Goal: Task Accomplishment & Management: Use online tool/utility

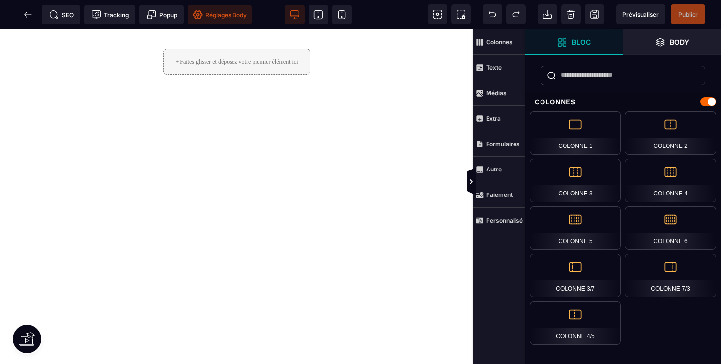
click at [214, 13] on span "Réglages Body" at bounding box center [220, 15] width 54 height 10
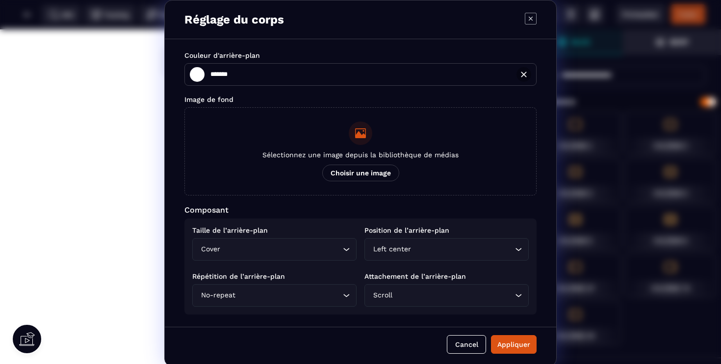
click at [527, 18] on icon "Modal window" at bounding box center [531, 19] width 12 height 12
type input "*******"
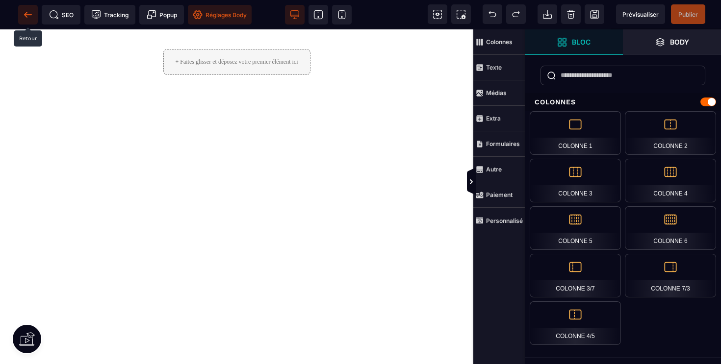
click at [25, 14] on icon at bounding box center [25, 14] width 3 height 5
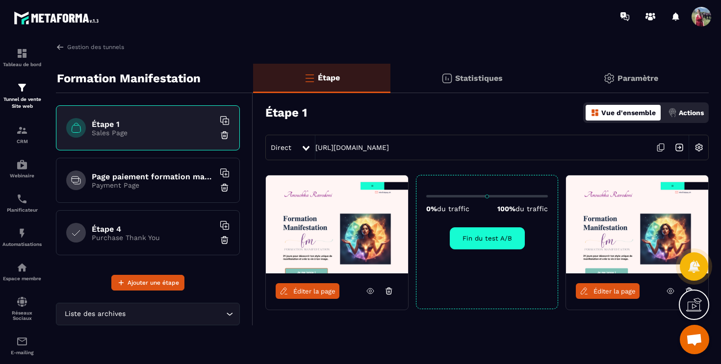
click at [206, 332] on div "Formation Manifestation Étape 1 Sales Page Page paiement formation manifestatio…" at bounding box center [154, 221] width 197 height 314
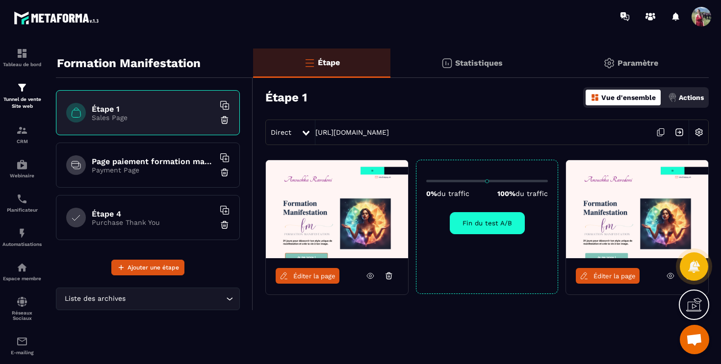
scroll to position [27, 0]
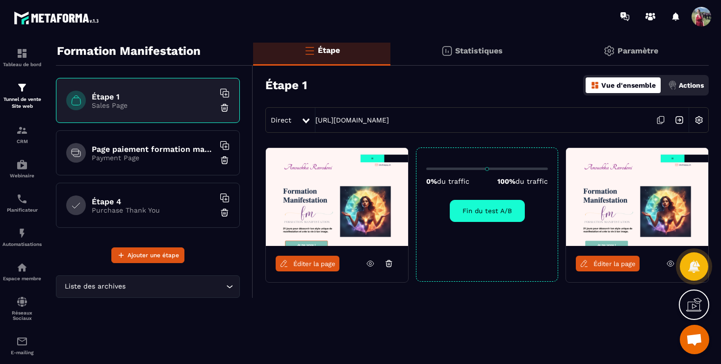
click at [156, 290] on input "Search for option" at bounding box center [175, 286] width 96 height 11
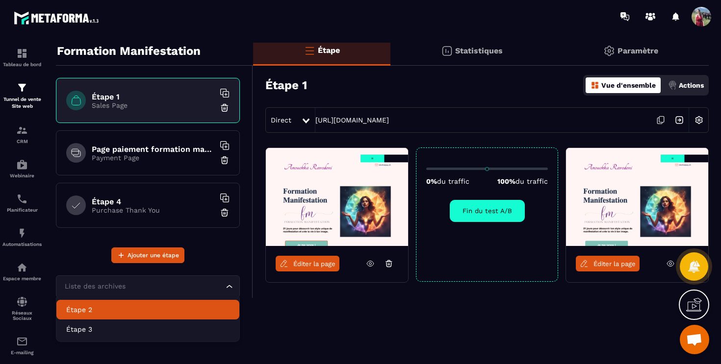
click at [372, 324] on div "Éditer la page 0% du traffic 100% du traffic Fin du test A/B Éditer la page" at bounding box center [481, 239] width 456 height 183
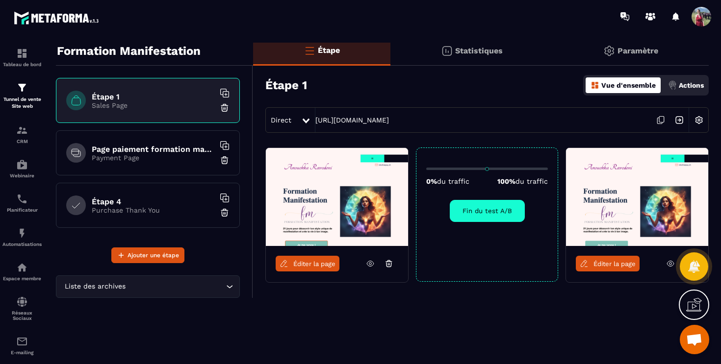
click at [509, 215] on button "Fin du test A/B" at bounding box center [487, 211] width 75 height 22
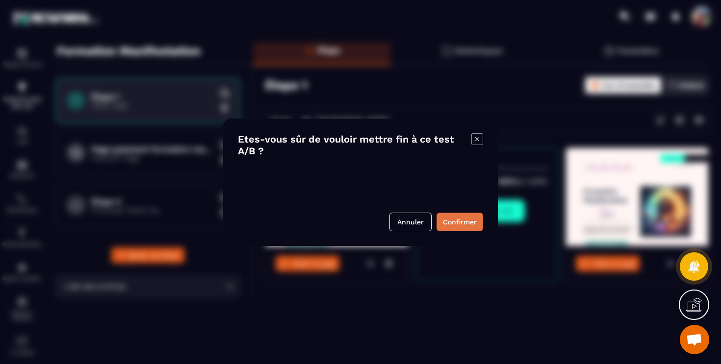
click at [455, 225] on button "Confirmer" at bounding box center [459, 222] width 47 height 19
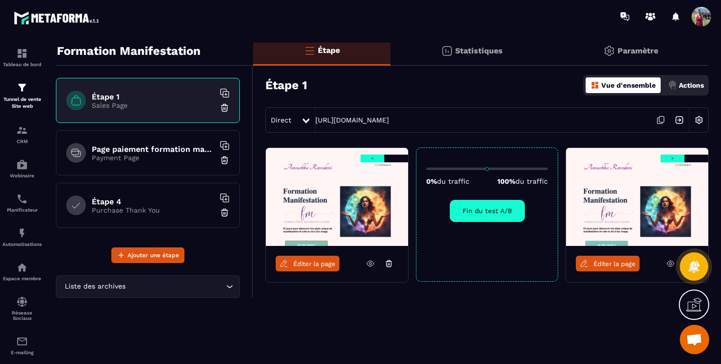
click at [438, 331] on div "Éditer la page 0% du traffic 100% du traffic Fin du test A/B Éditer la page" at bounding box center [481, 239] width 456 height 183
click at [697, 341] on span "Ouvrir le chat" at bounding box center [694, 341] width 16 height 14
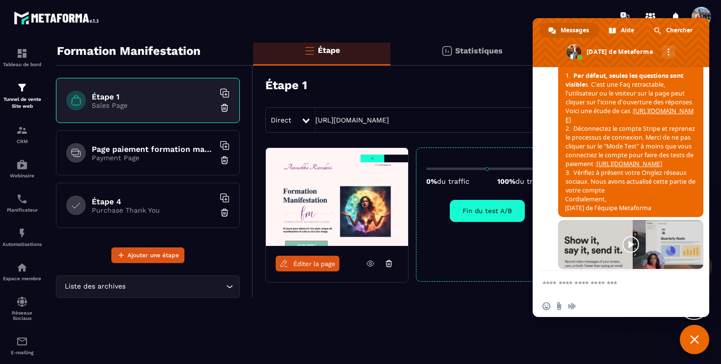
scroll to position [826, 0]
